Goal: Task Accomplishment & Management: Manage account settings

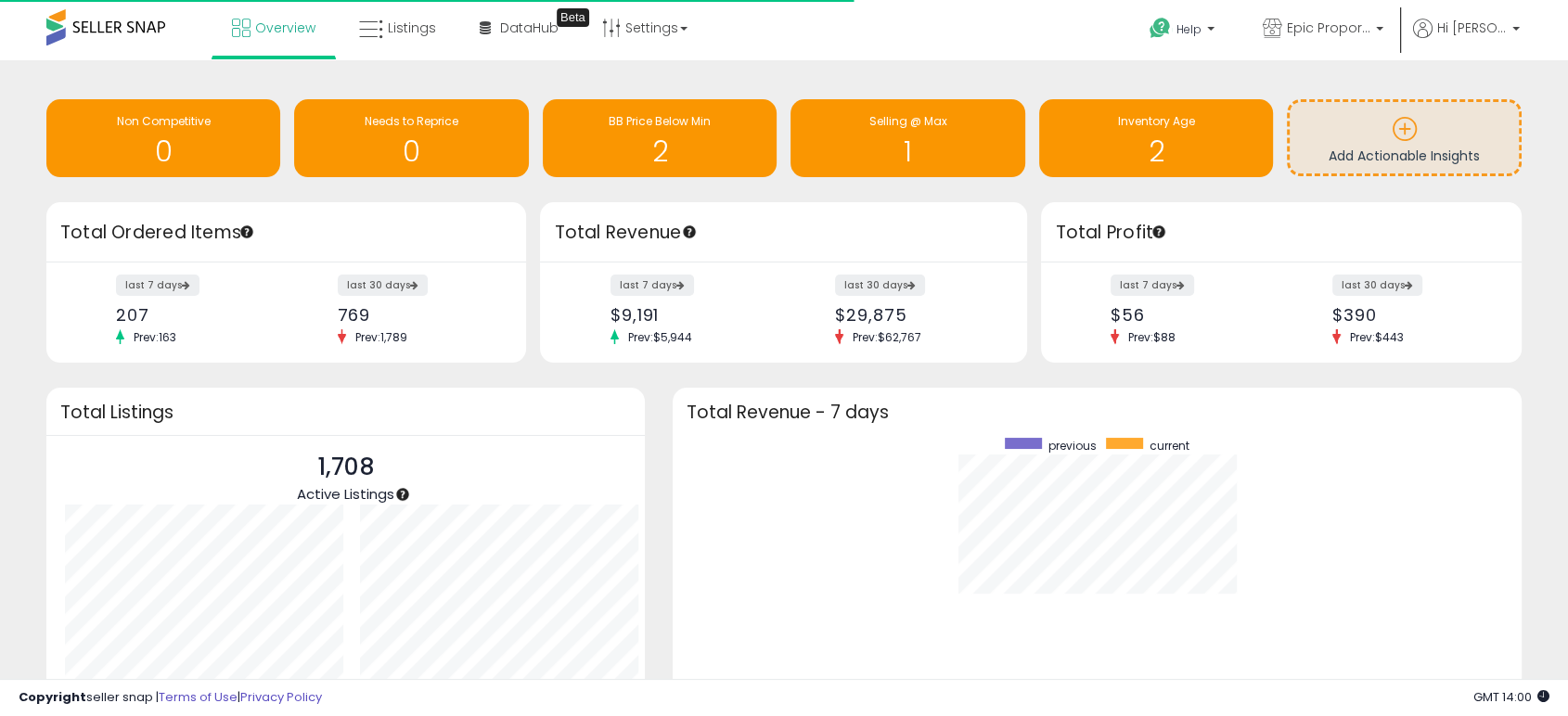
scroll to position [350, 811]
click at [1362, 13] on link "Epic Proportions CA" at bounding box center [1323, 30] width 148 height 60
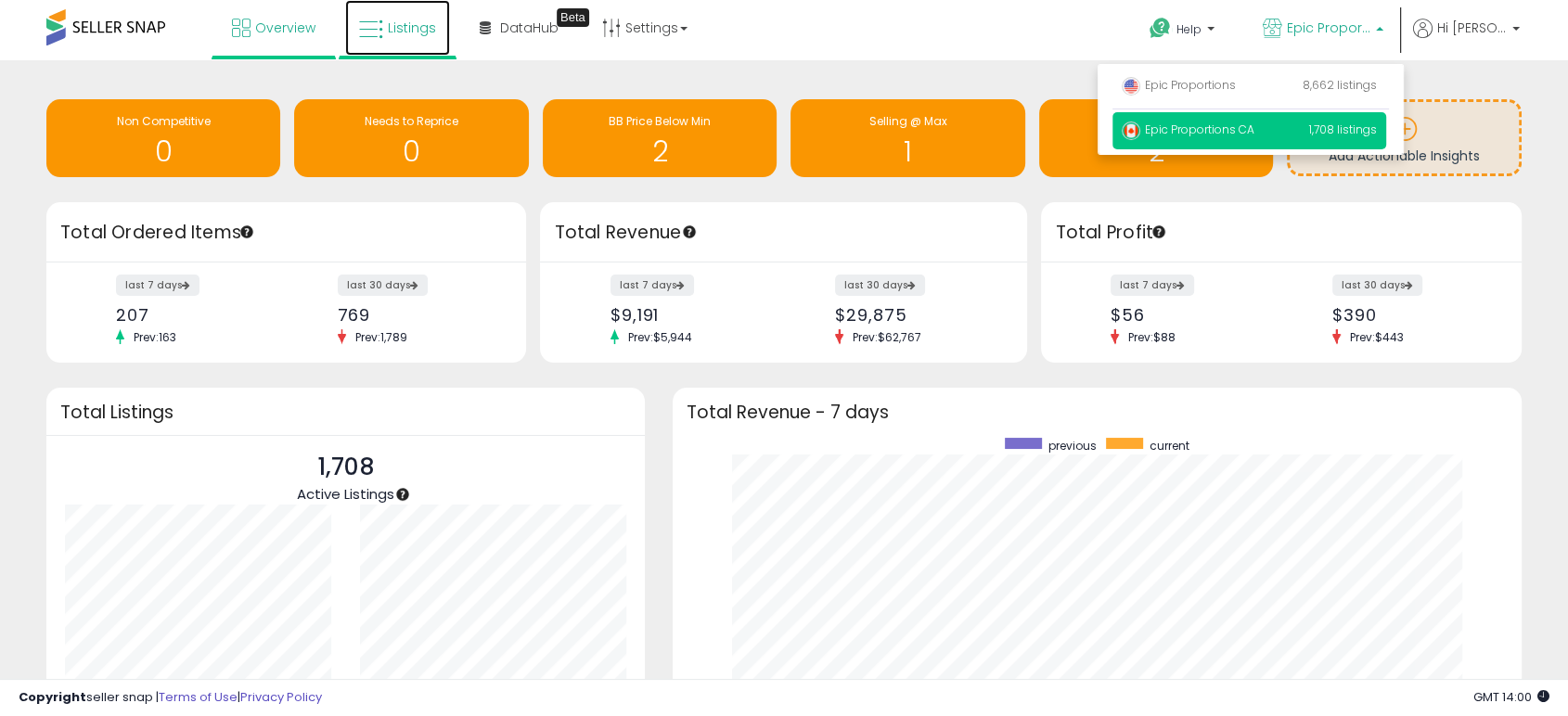
click at [408, 25] on span "Listings" at bounding box center [412, 27] width 49 height 18
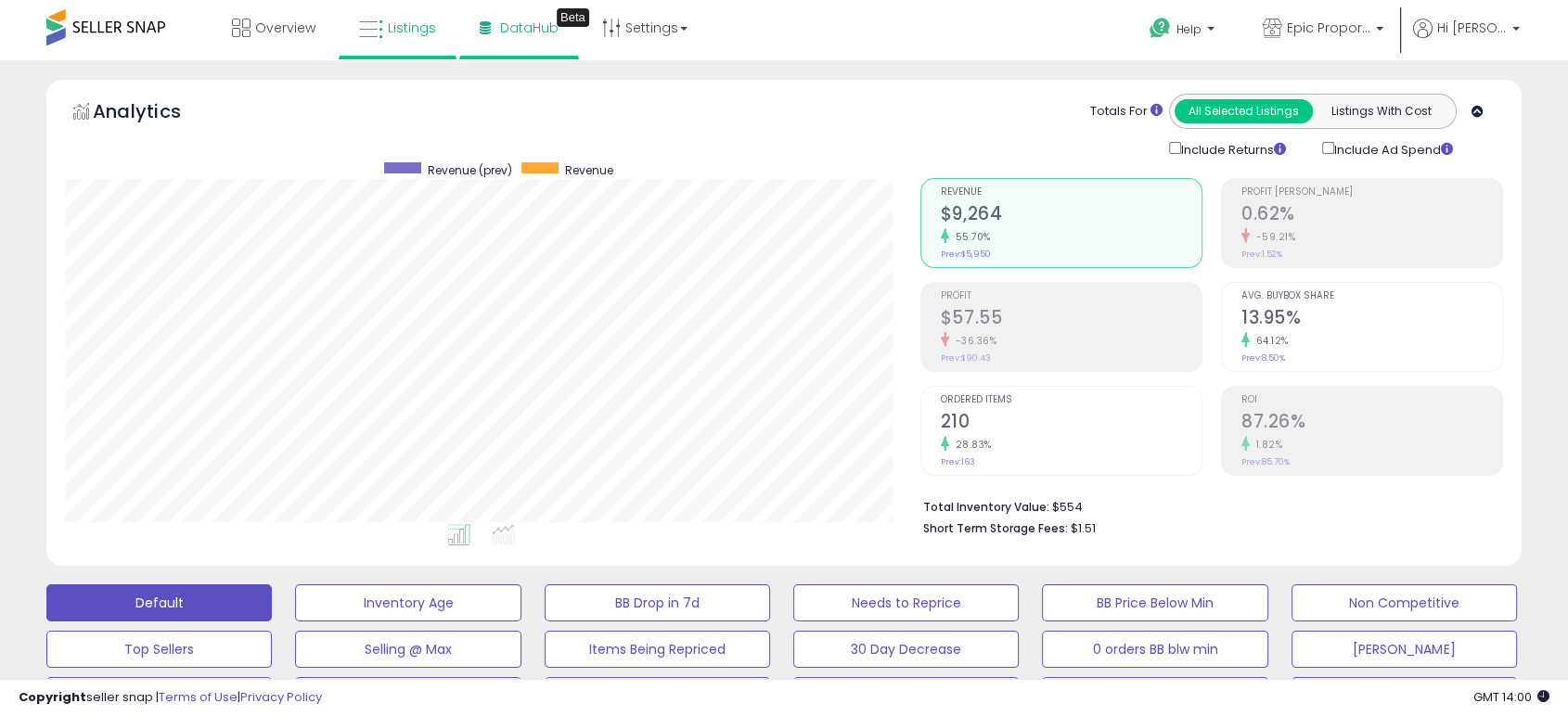
scroll to position [380, 854]
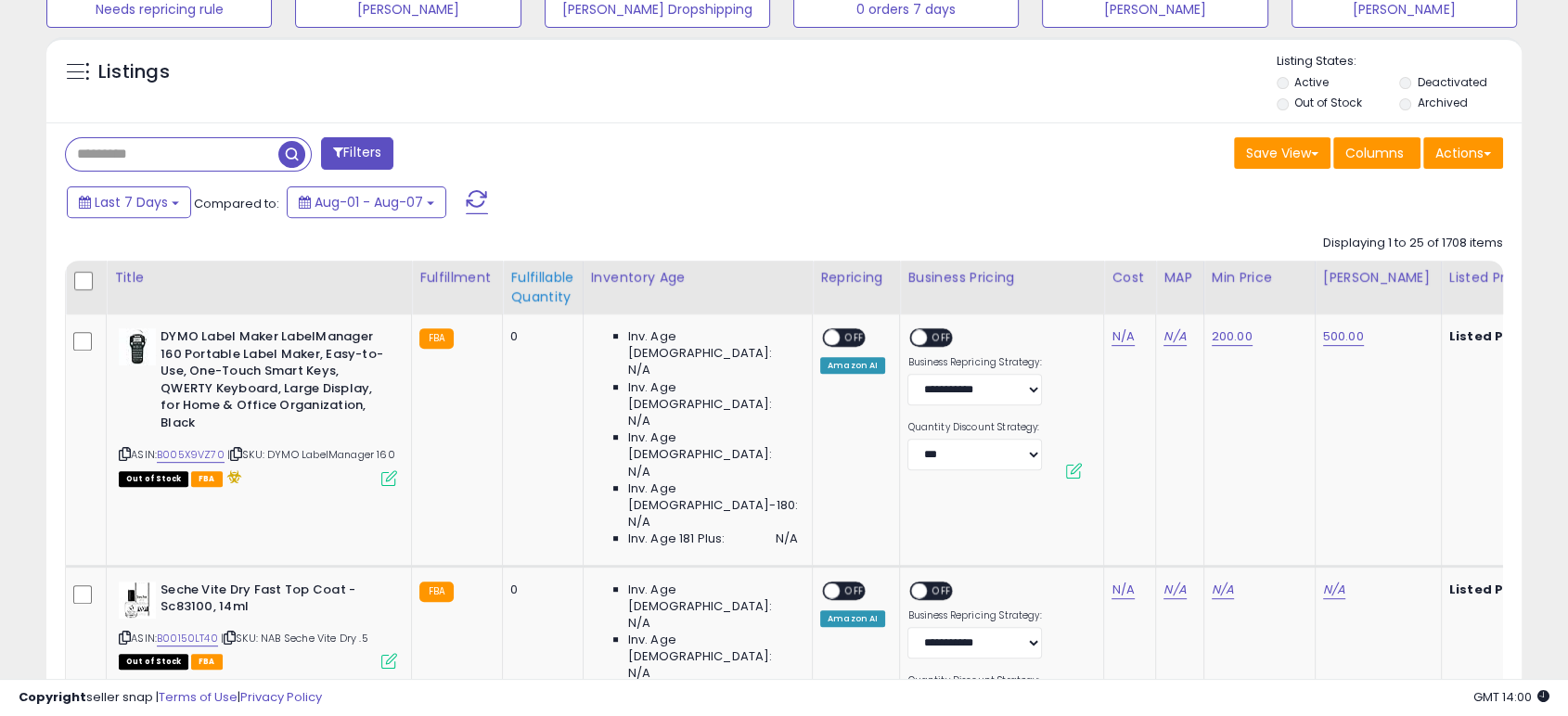
click at [525, 287] on div "Fulfillable Quantity" at bounding box center [542, 287] width 64 height 39
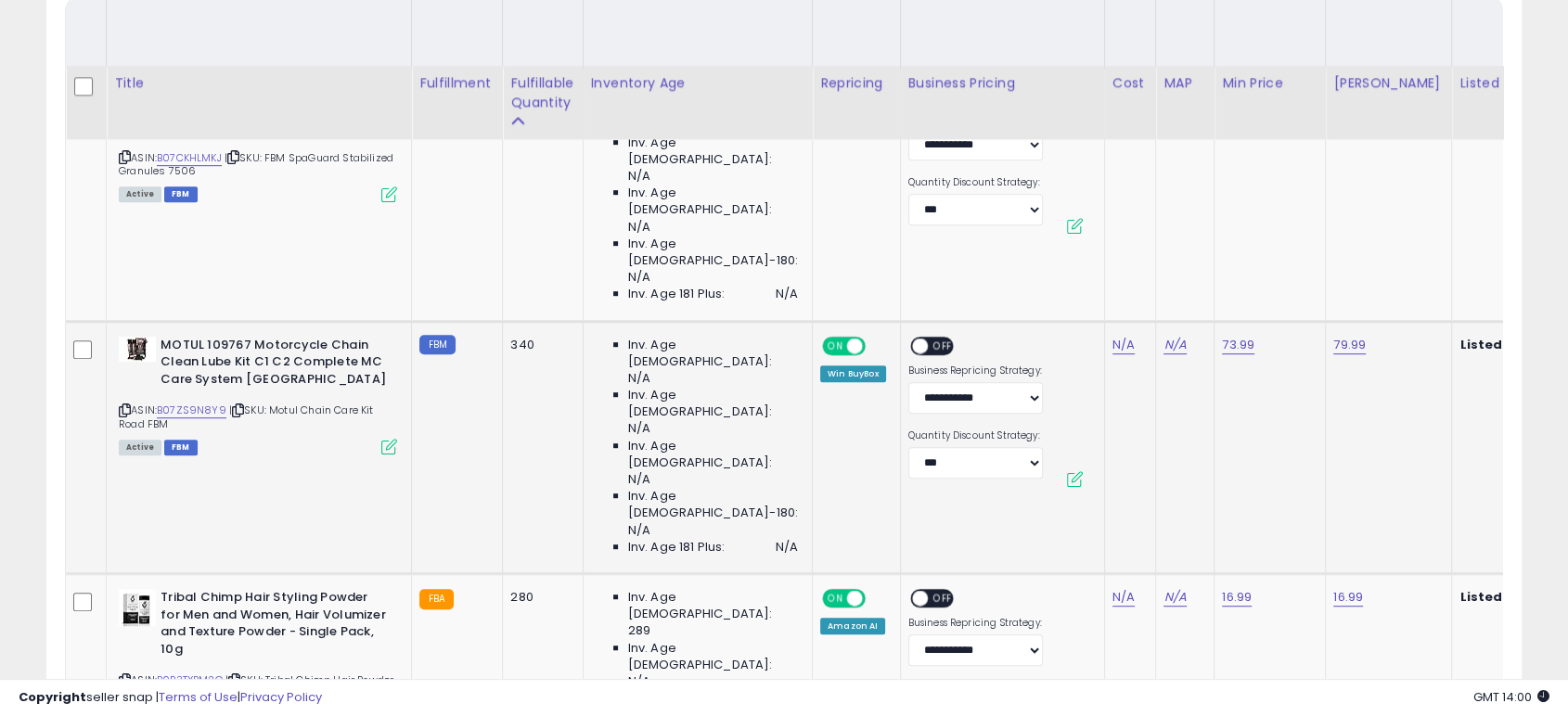
scroll to position [858, 0]
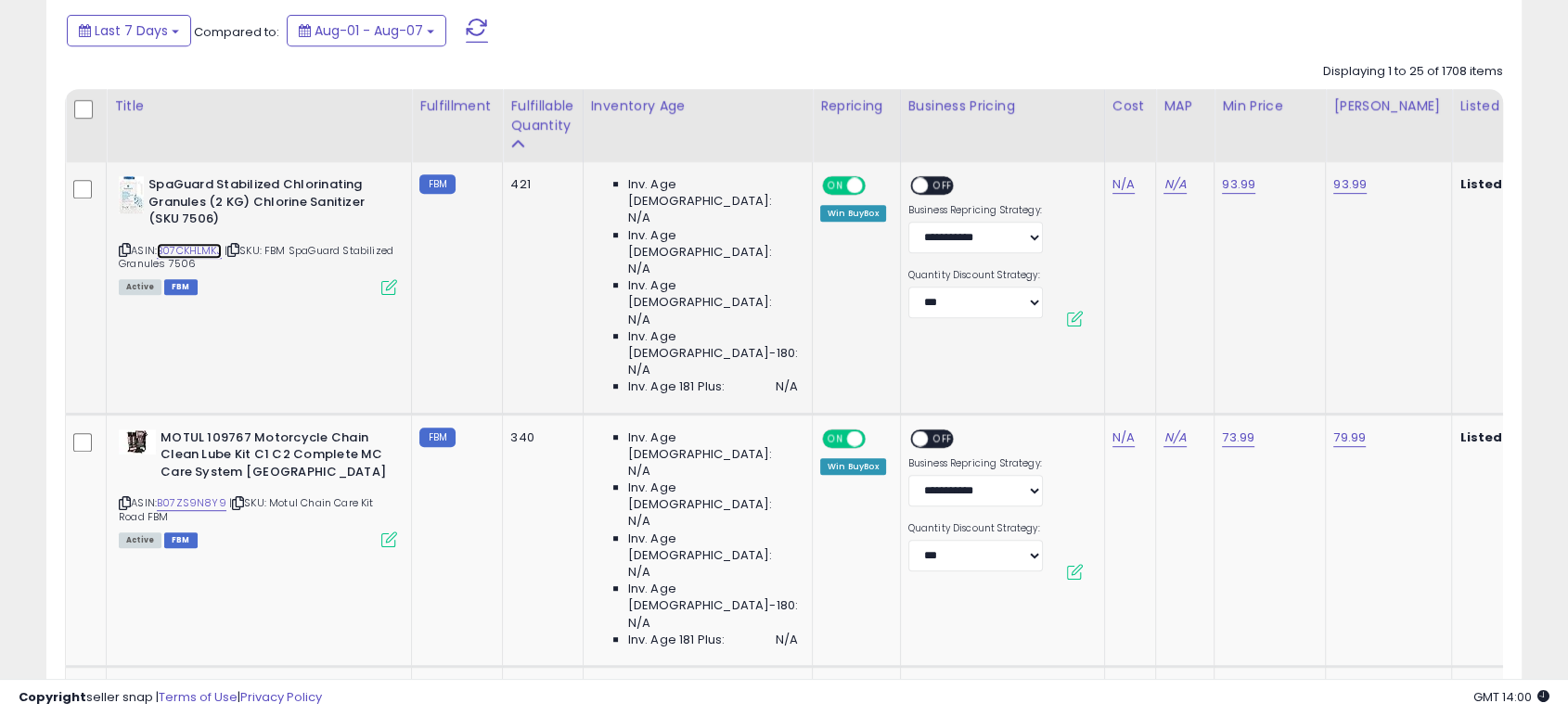
click at [189, 250] on link "B07CKHLMKJ" at bounding box center [189, 251] width 65 height 16
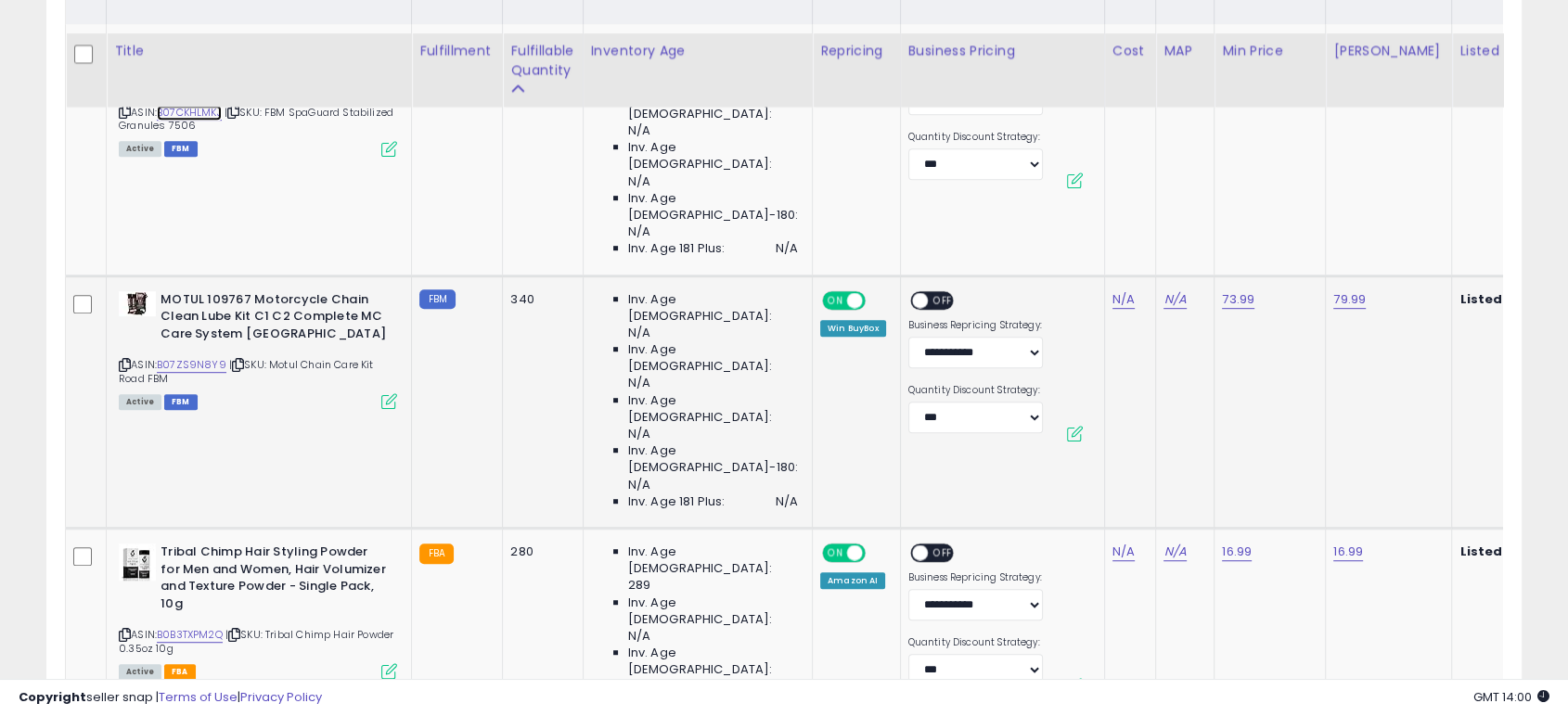
scroll to position [1030, 0]
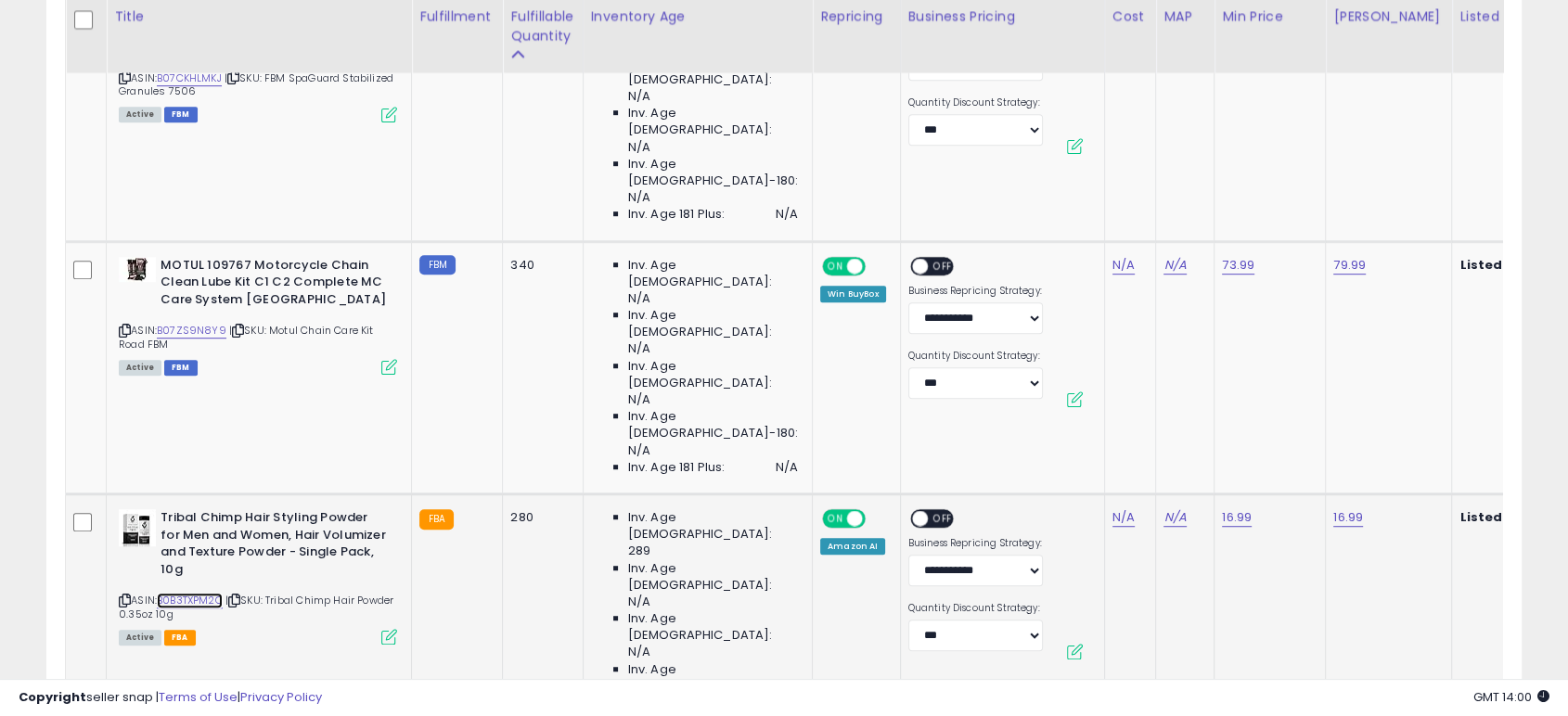
click at [180, 593] on link "B0B3TXPM2Q" at bounding box center [190, 601] width 66 height 16
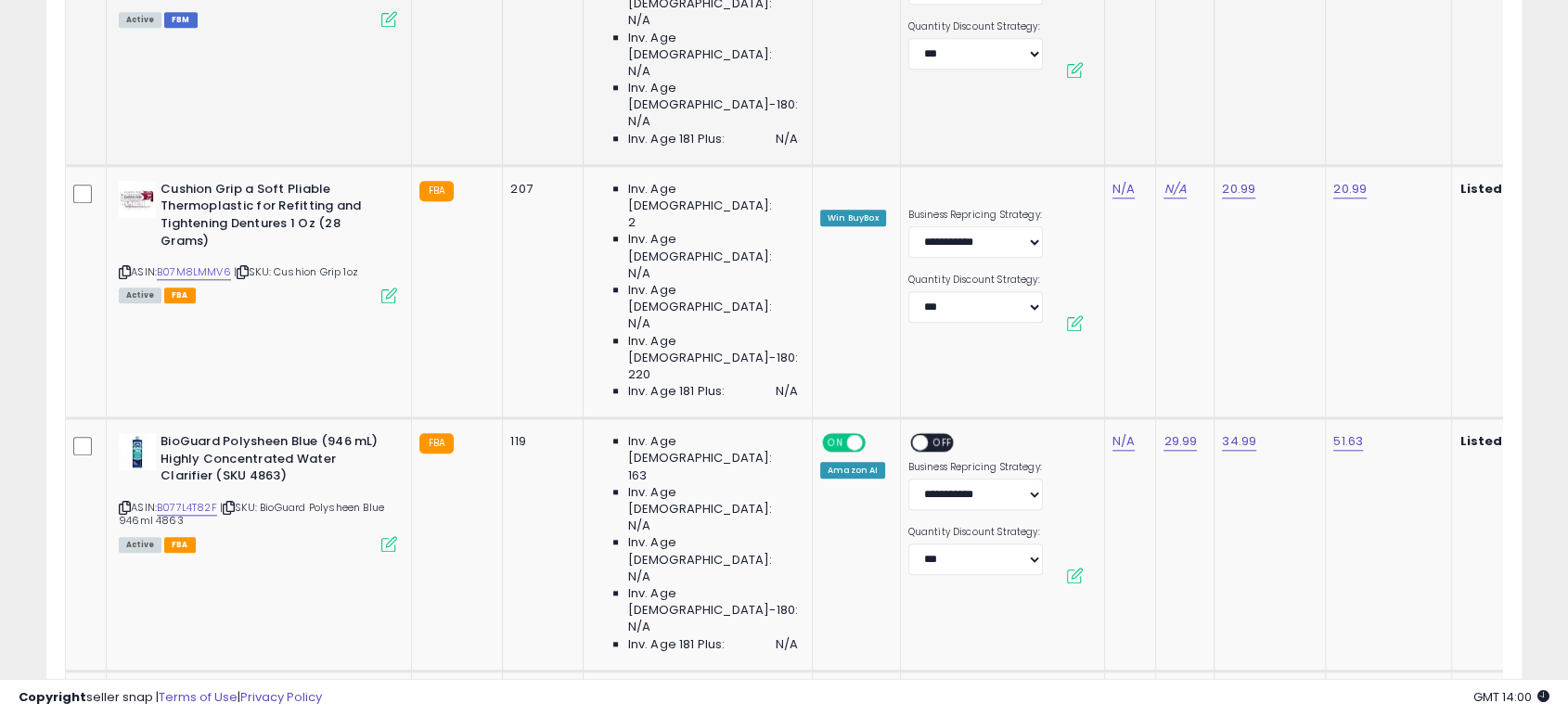
scroll to position [1889, 0]
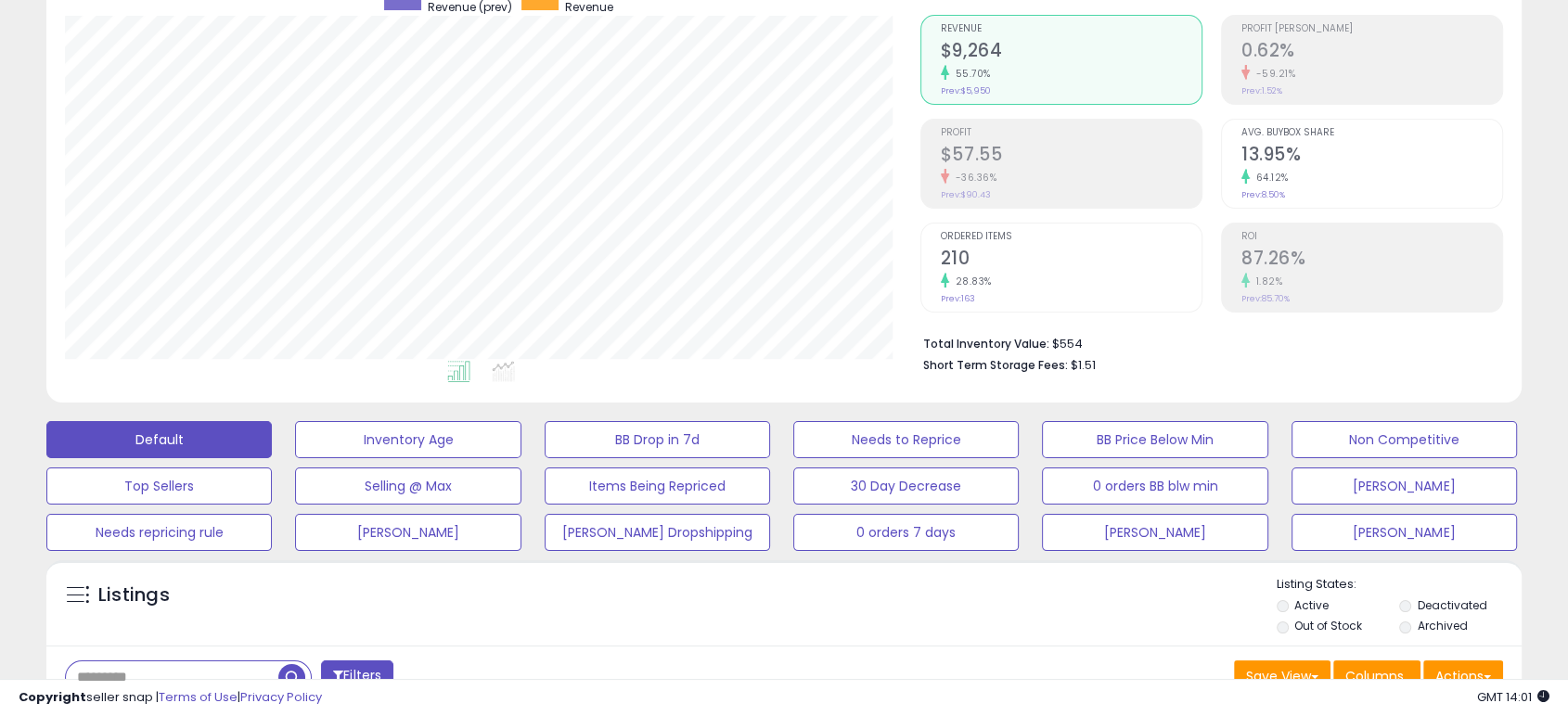
scroll to position [0, 0]
